Goal: Book appointment/travel/reservation

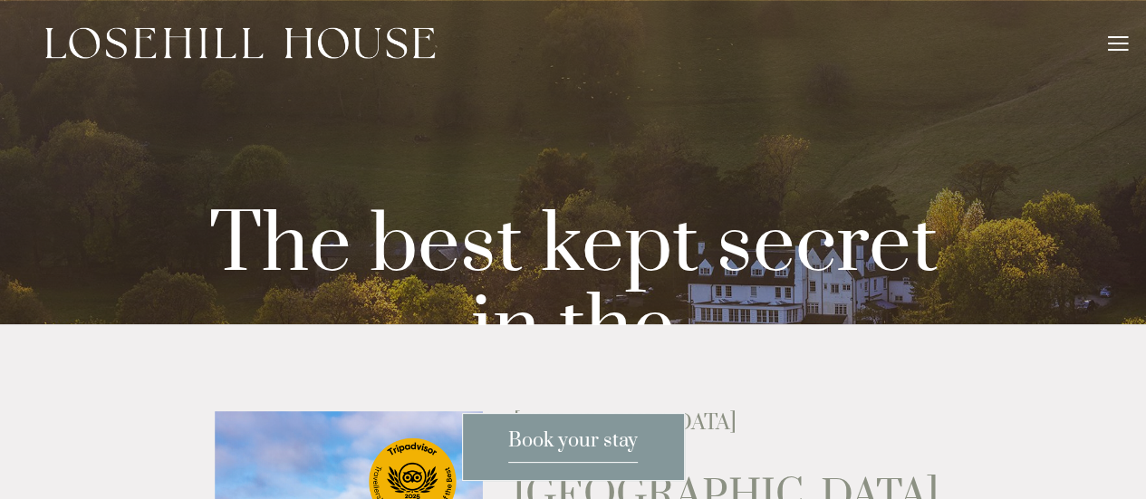
click at [1112, 37] on div at bounding box center [1118, 46] width 20 height 20
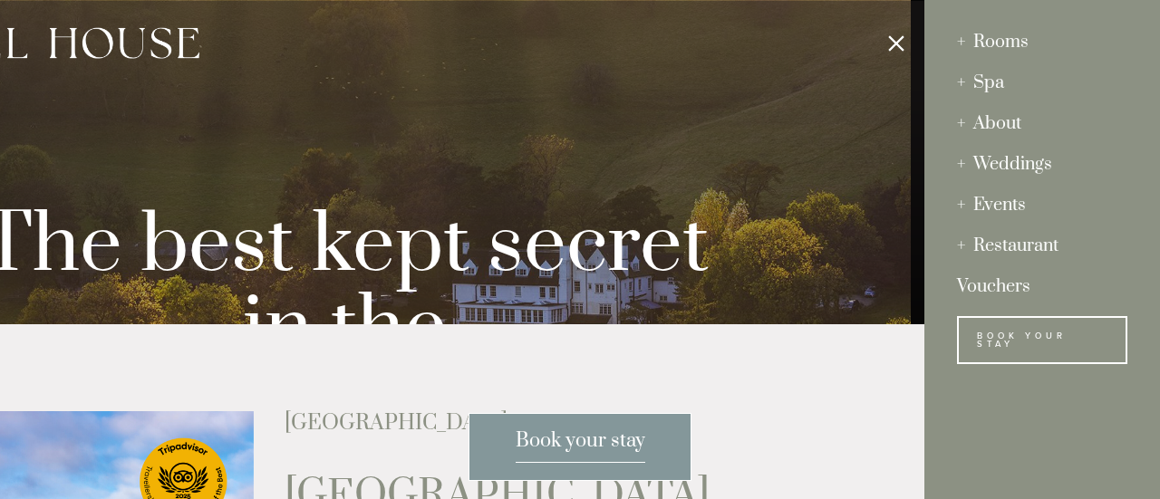
click at [993, 70] on div "Spa" at bounding box center [1042, 83] width 170 height 41
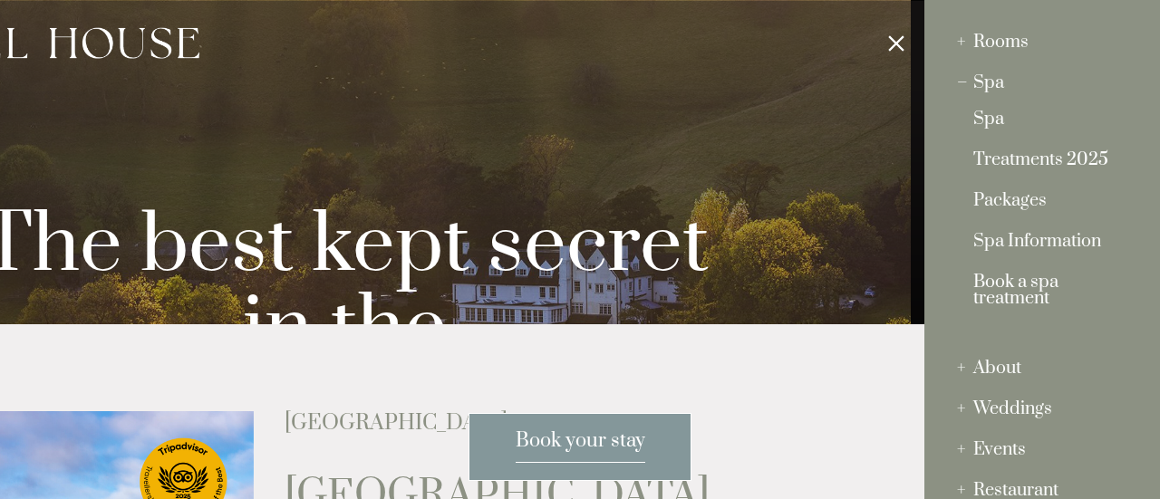
click at [1004, 311] on link "Book a spa treatment" at bounding box center [1042, 298] width 138 height 49
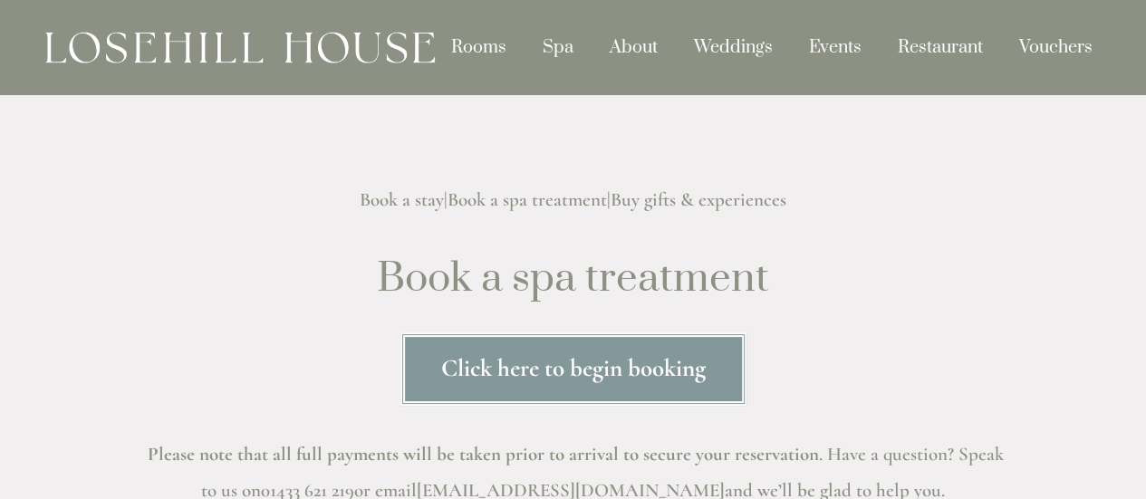
click at [587, 384] on link "Click here to begin booking" at bounding box center [573, 368] width 346 height 73
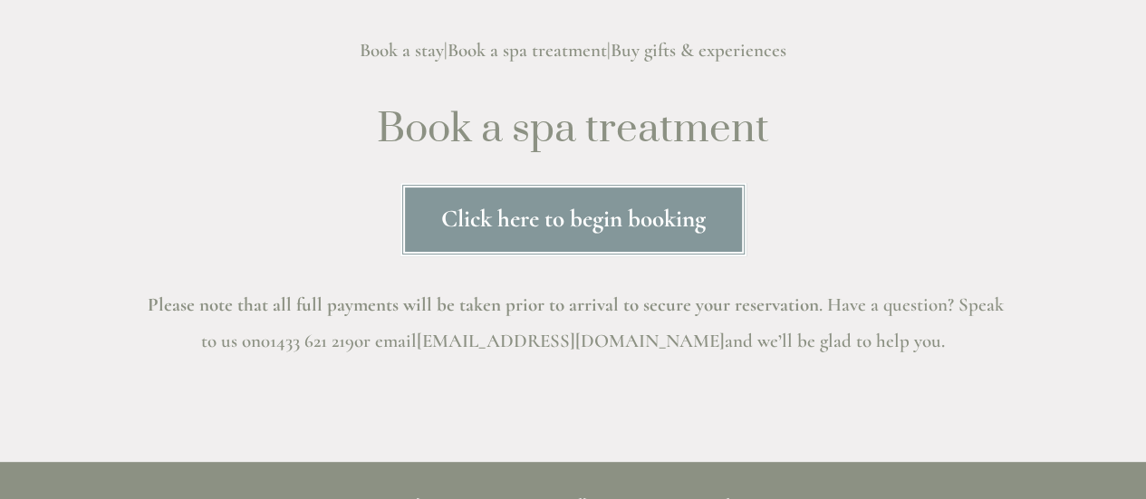
scroll to position [150, 0]
click at [593, 231] on link "Click here to begin booking" at bounding box center [573, 218] width 346 height 73
